Goal: Information Seeking & Learning: Learn about a topic

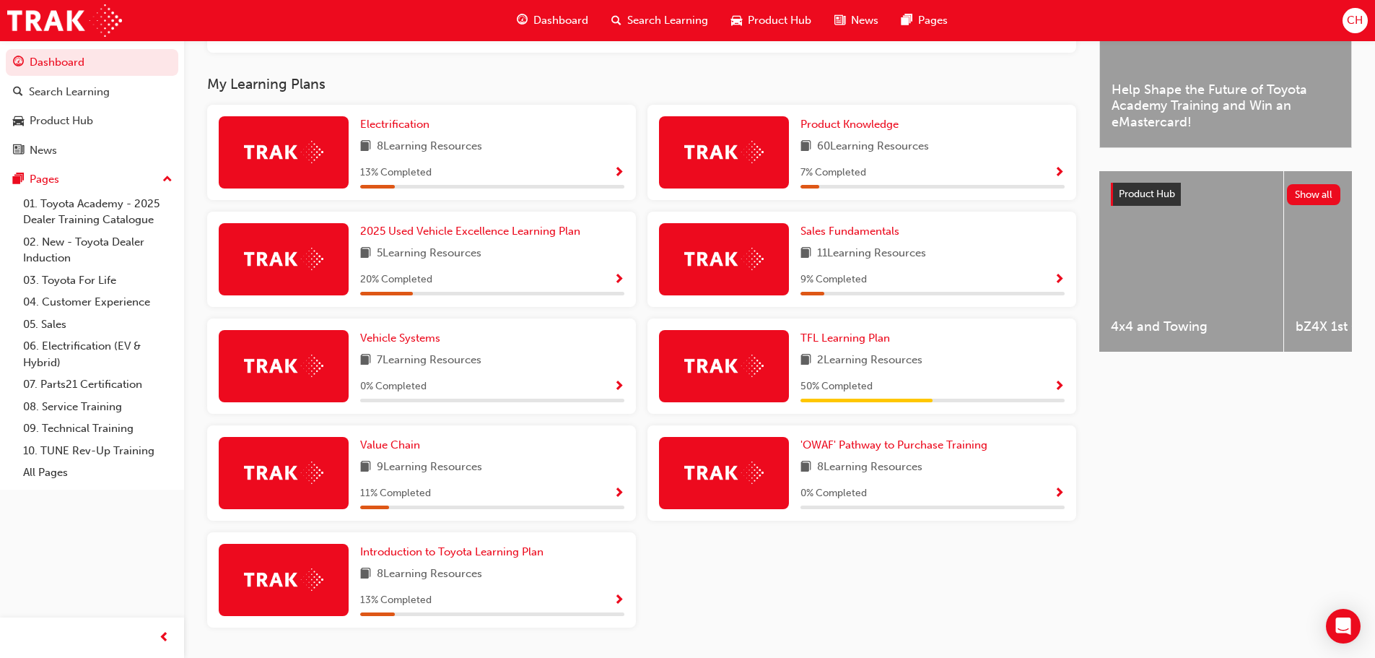
scroll to position [412, 0]
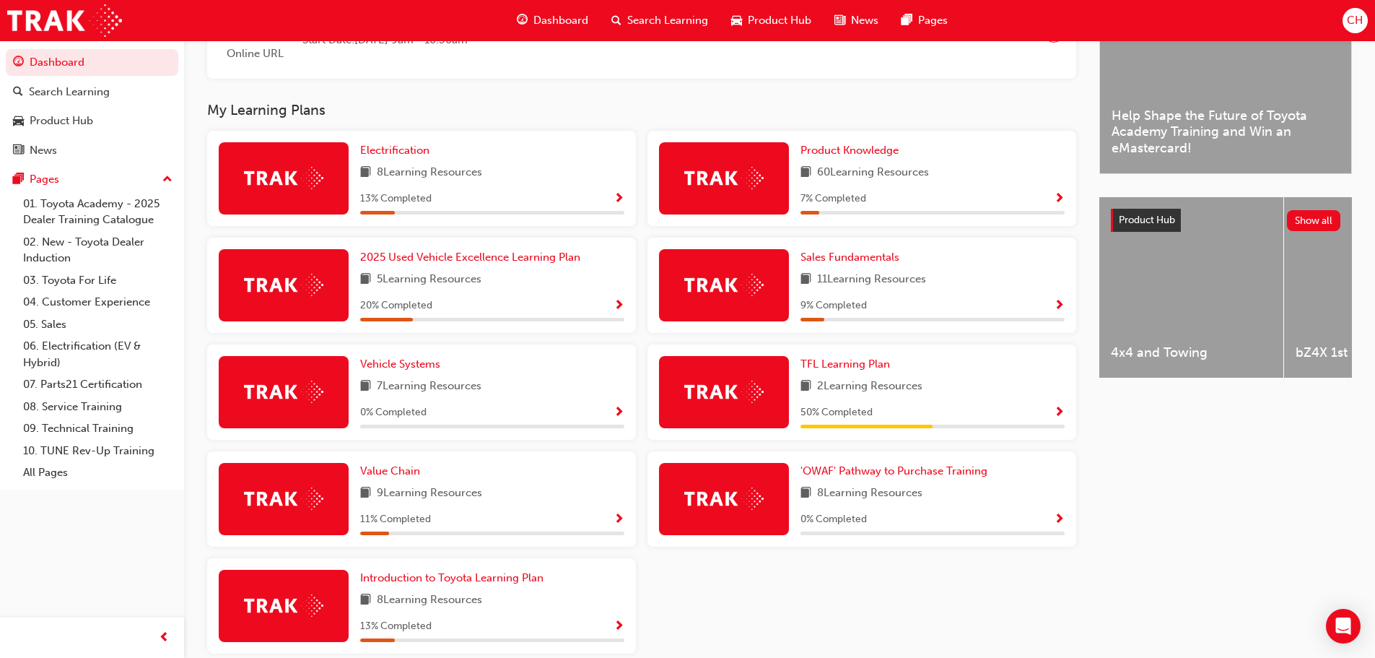
click at [1061, 308] on span "Show Progress" at bounding box center [1059, 306] width 11 height 13
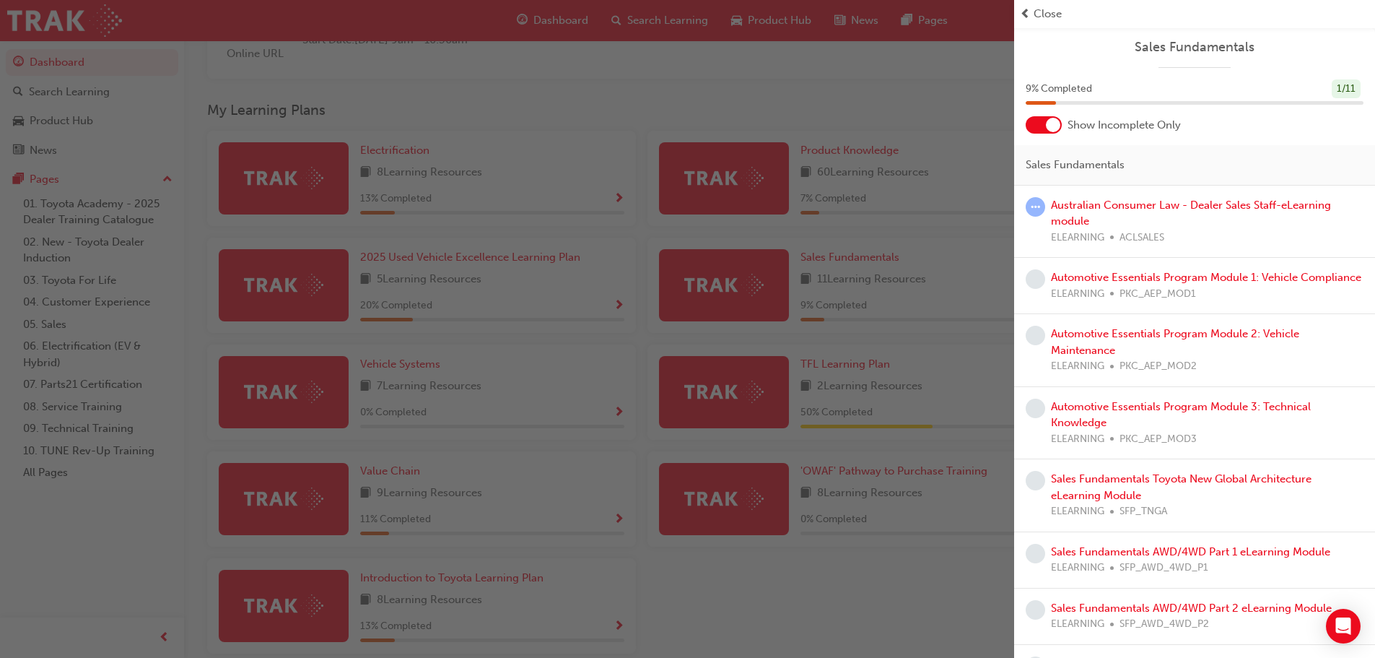
click at [804, 352] on div "button" at bounding box center [507, 329] width 1014 height 658
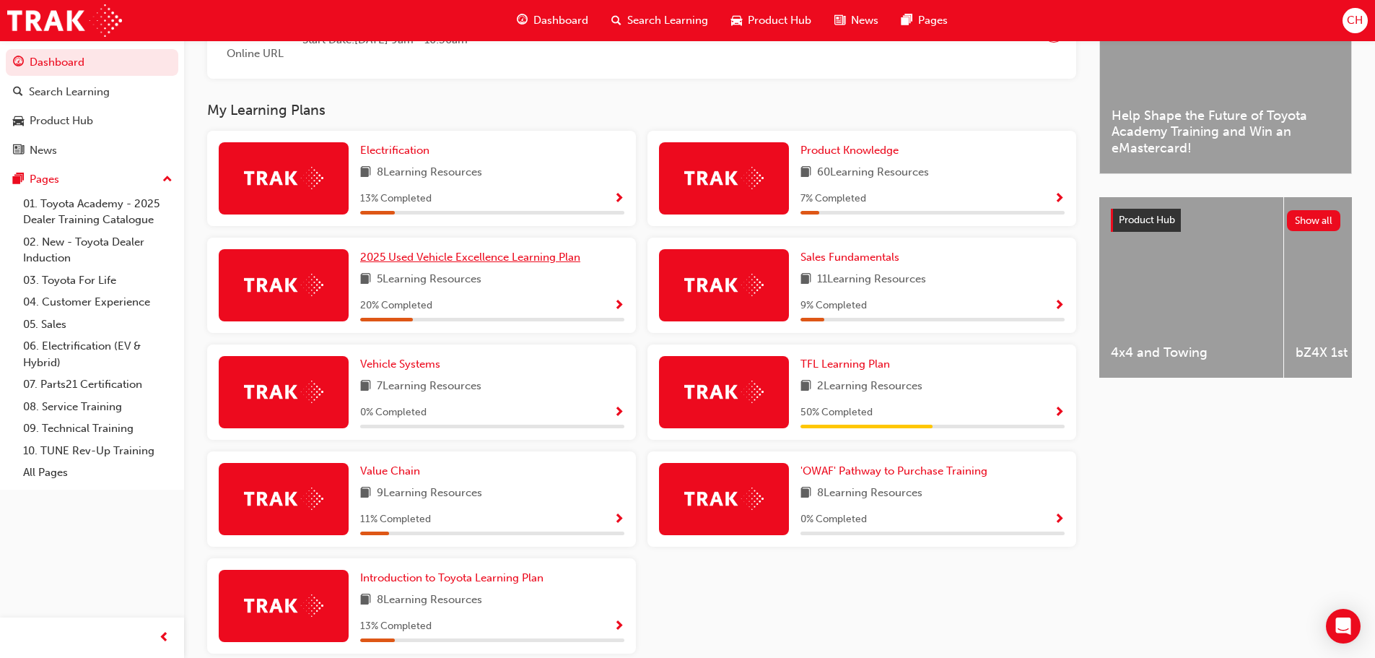
click at [552, 261] on span "2025 Used Vehicle Excellence Learning Plan" at bounding box center [470, 257] width 220 height 13
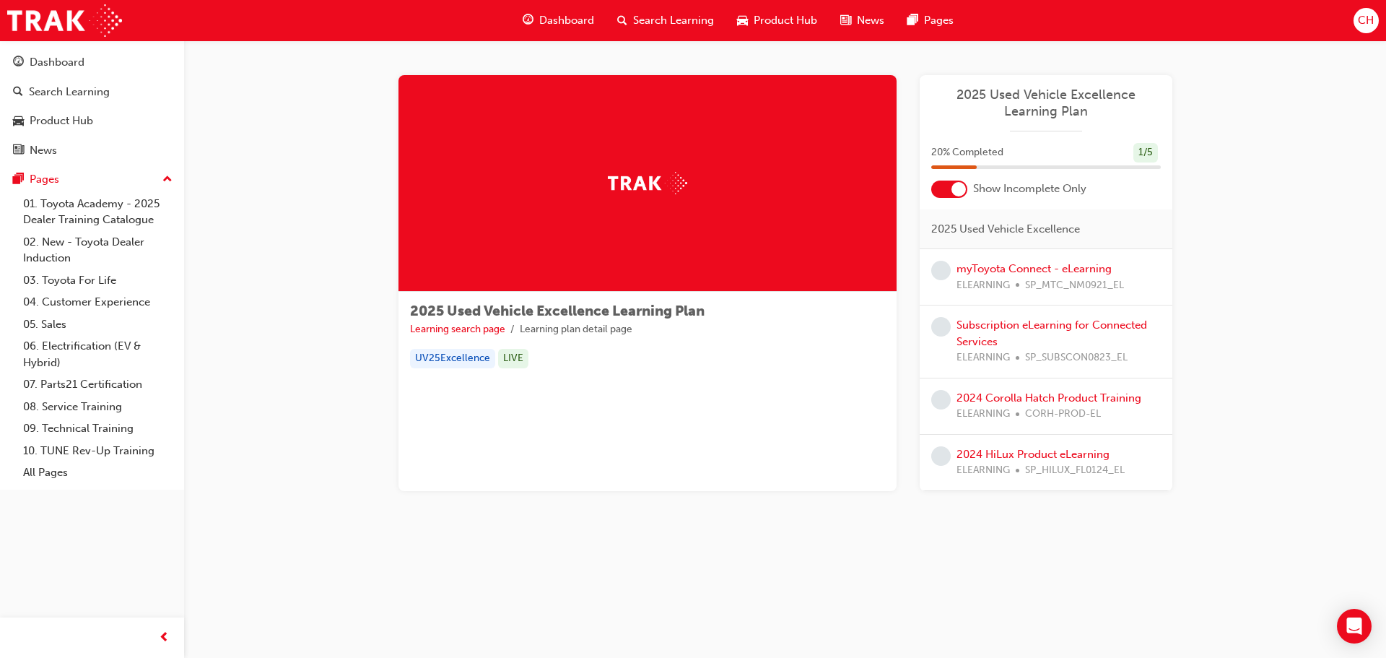
click at [783, 16] on span "Product Hub" at bounding box center [786, 20] width 64 height 17
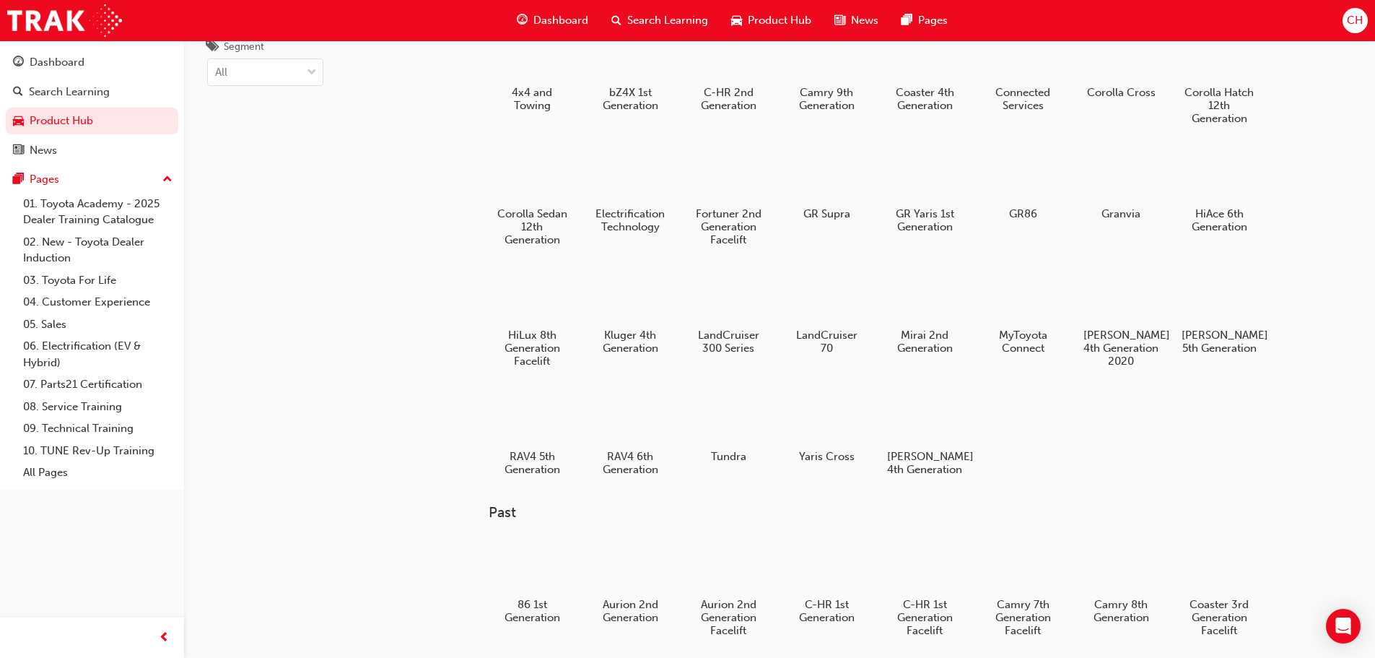
scroll to position [72, 0]
click at [535, 14] on span "Dashboard" at bounding box center [561, 20] width 55 height 17
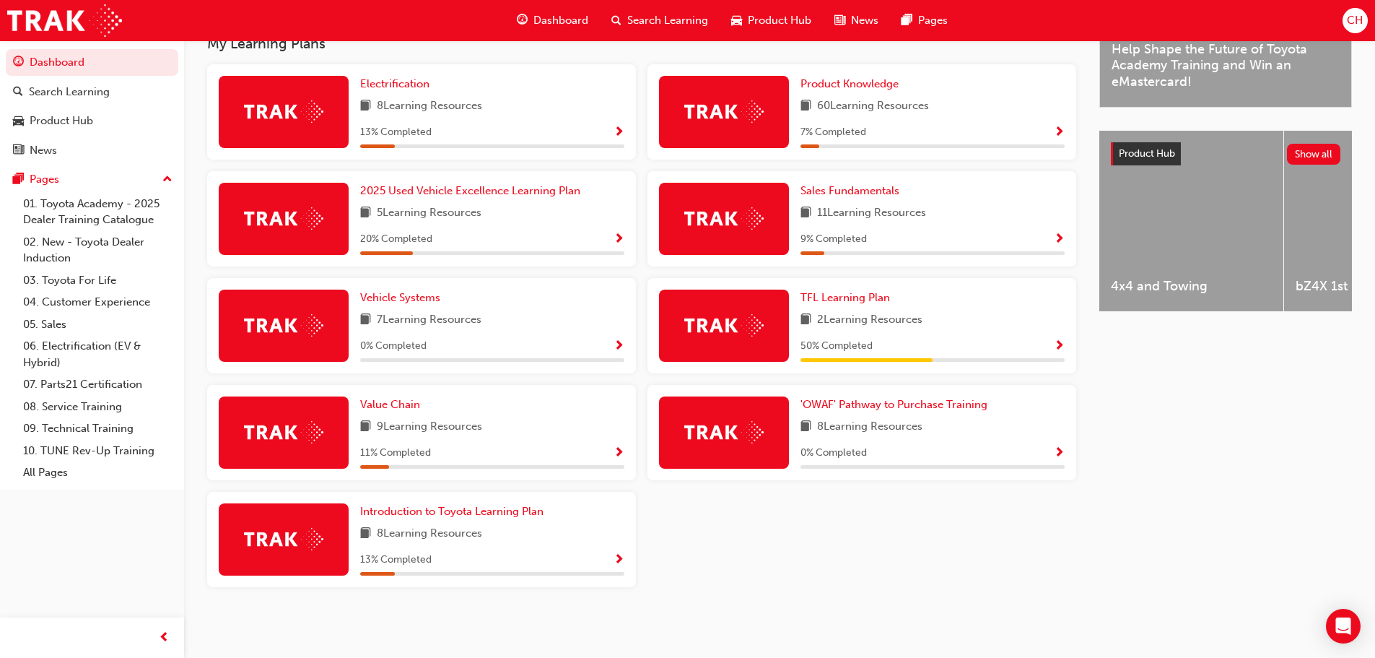
scroll to position [484, 0]
click at [614, 136] on span "Show Progress" at bounding box center [619, 132] width 11 height 13
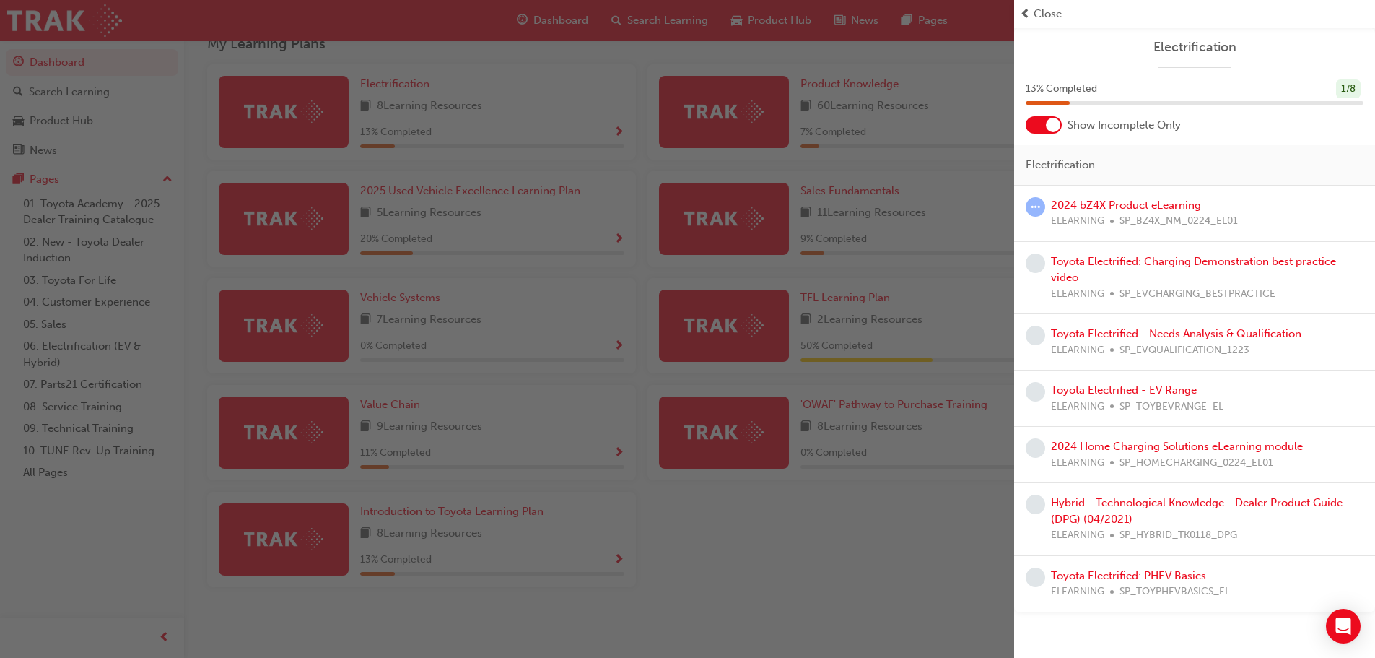
click at [679, 170] on div "button" at bounding box center [507, 329] width 1014 height 658
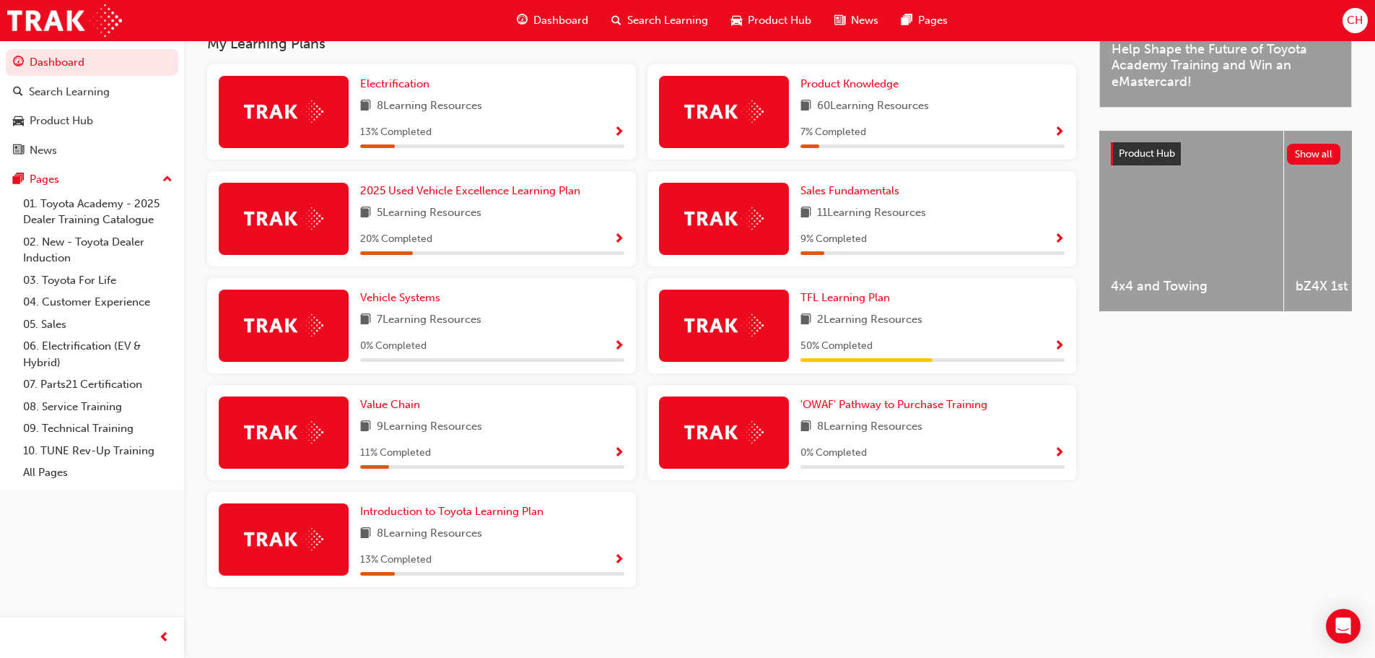
click at [616, 562] on span "Show Progress" at bounding box center [619, 560] width 11 height 13
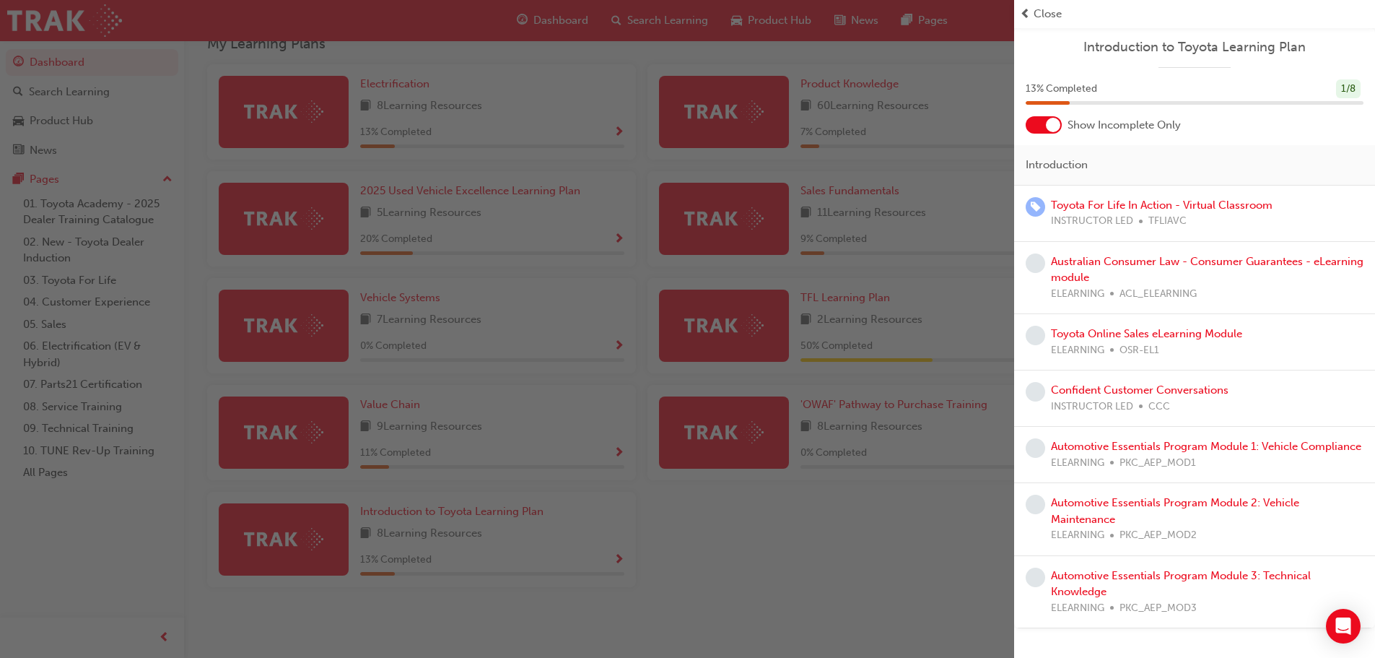
click at [581, 283] on div "button" at bounding box center [507, 329] width 1014 height 658
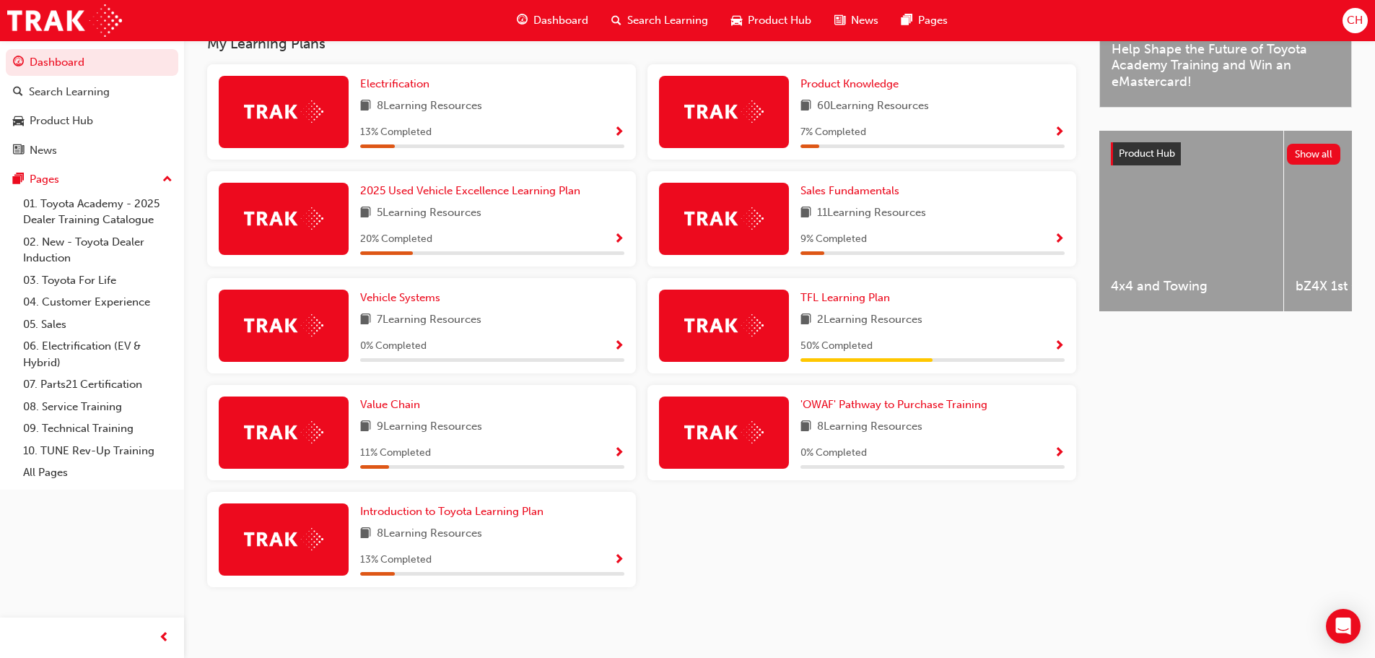
click at [615, 449] on span "Show Progress" at bounding box center [619, 453] width 11 height 13
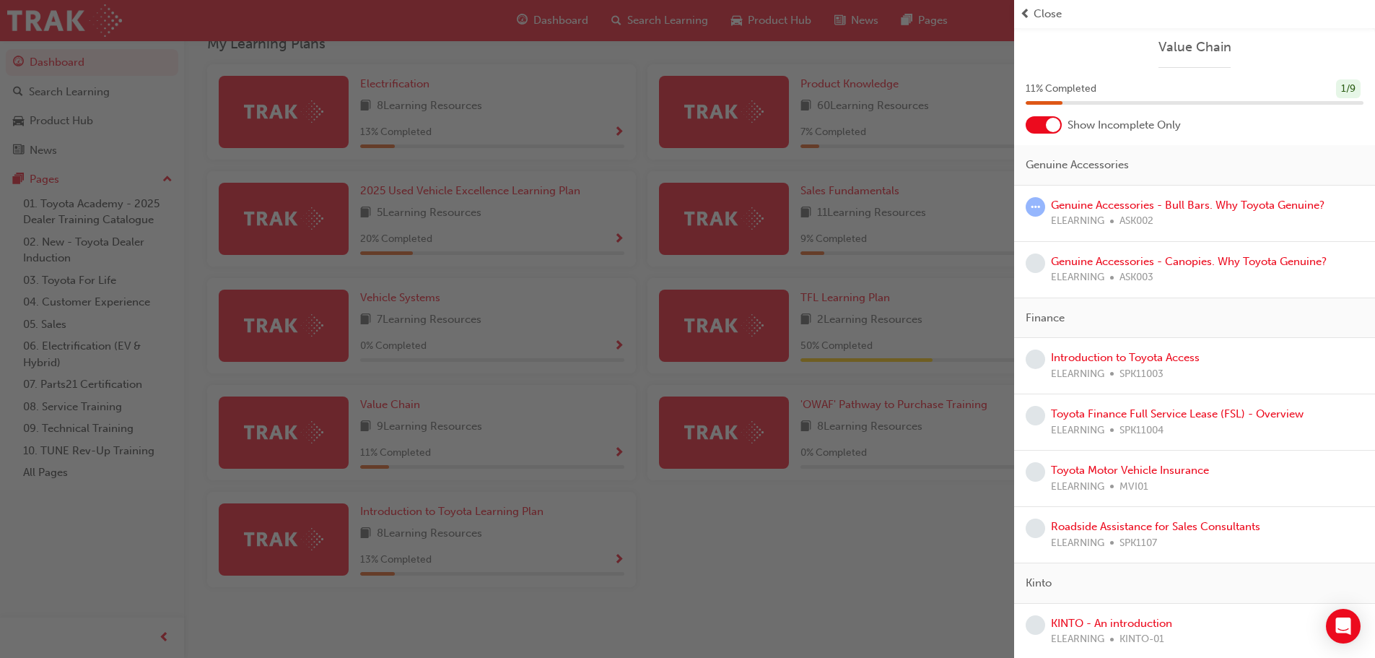
drag, startPoint x: 567, startPoint y: 139, endPoint x: 495, endPoint y: 213, distance: 103.7
click at [565, 141] on div "button" at bounding box center [507, 329] width 1014 height 658
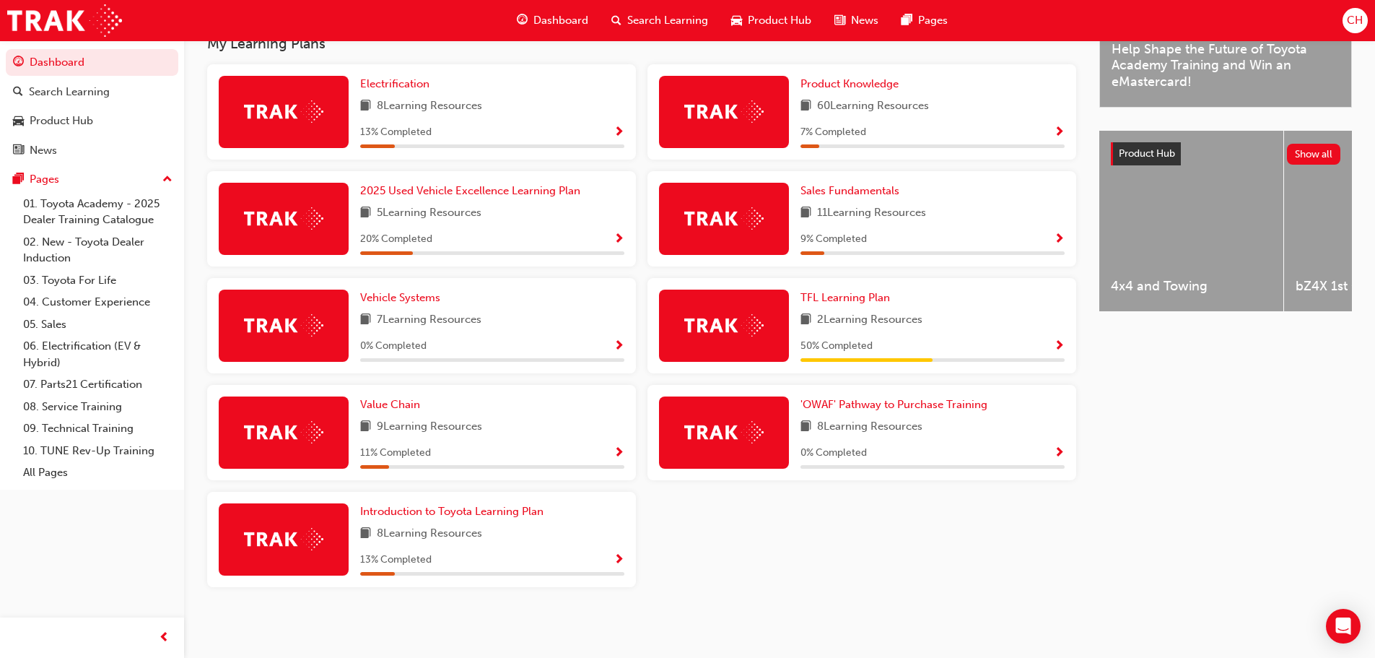
click at [606, 138] on div "13 % Completed" at bounding box center [492, 132] width 264 height 18
